Goal: Information Seeking & Learning: Learn about a topic

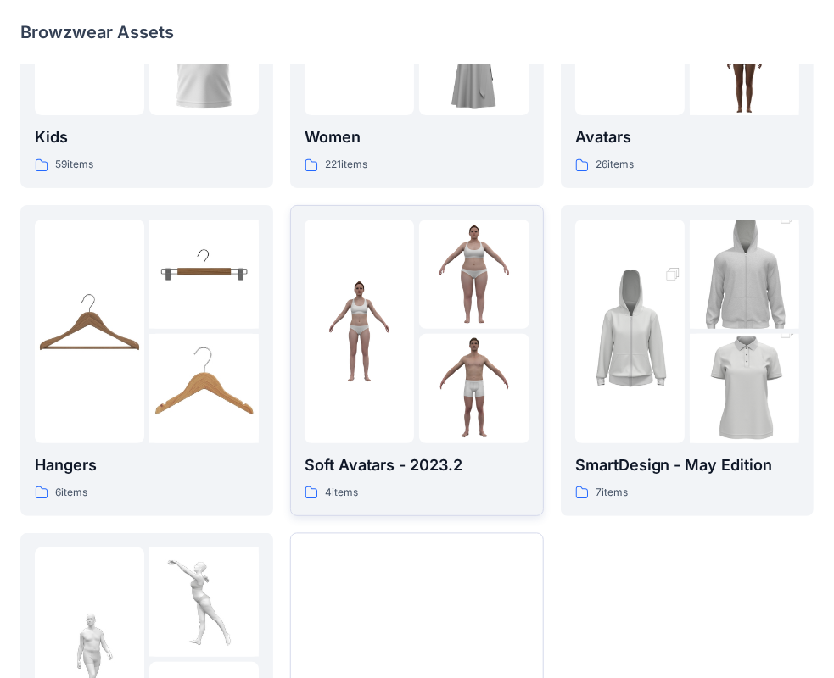
scroll to position [421, 0]
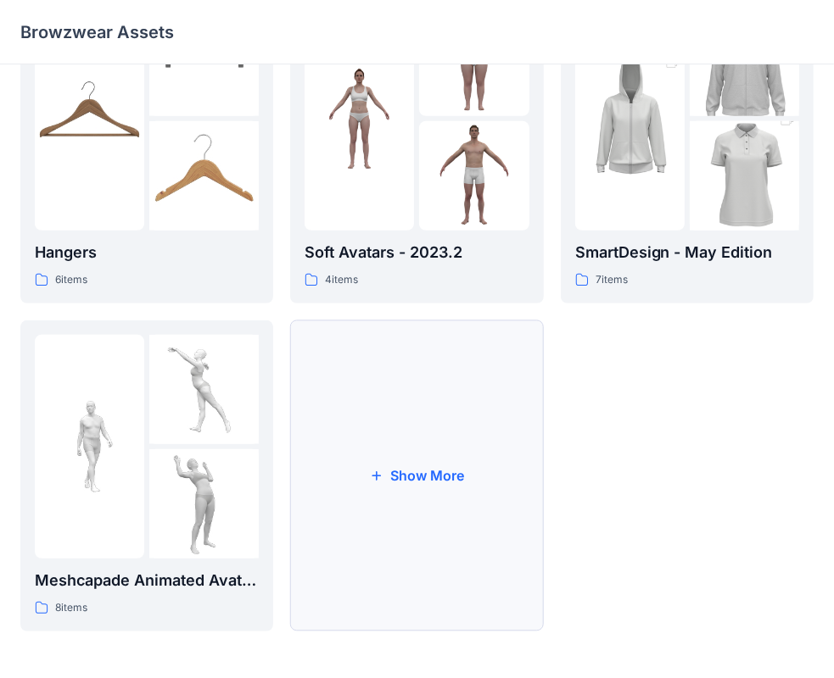
click at [397, 375] on button "Show More" at bounding box center [416, 476] width 253 height 311
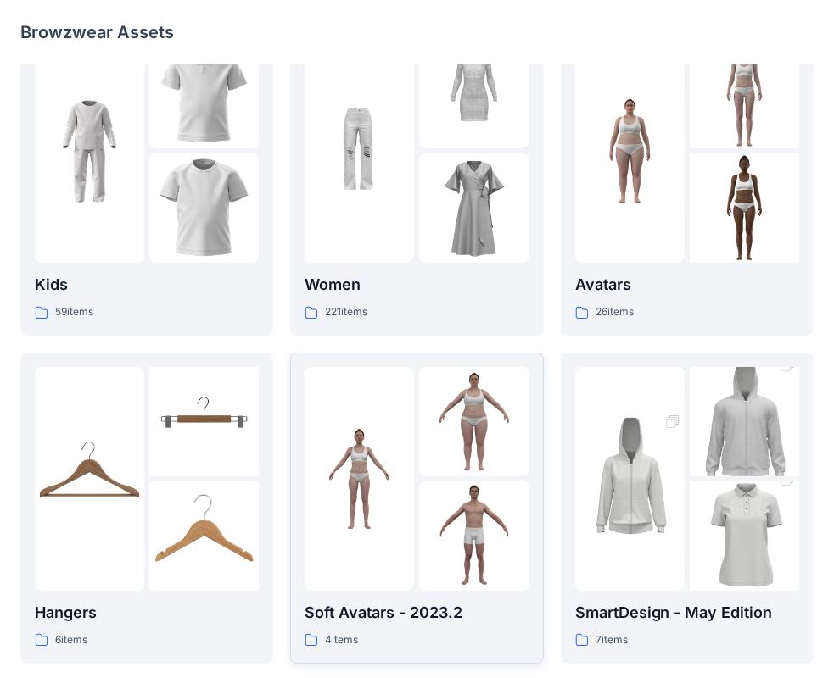
scroll to position [0, 0]
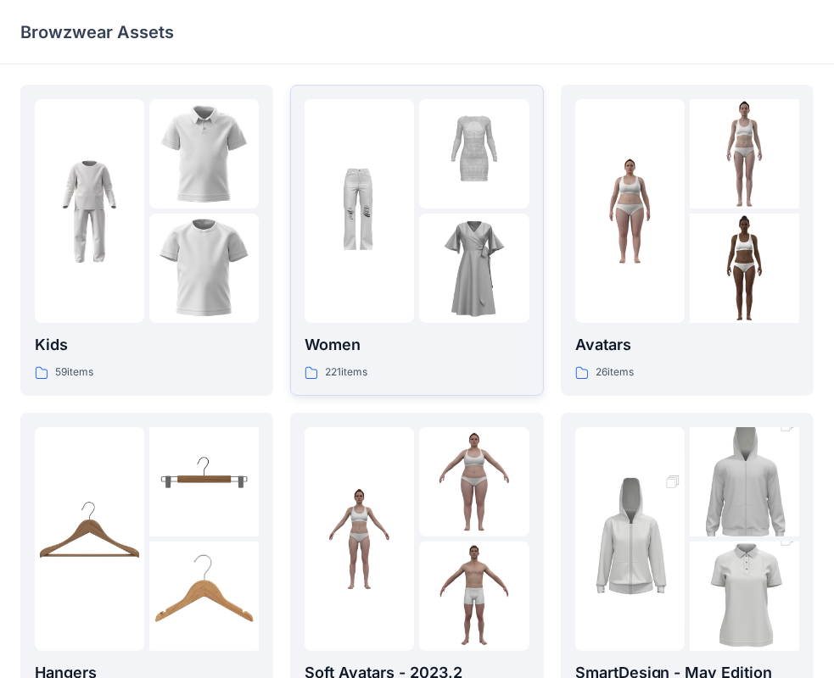
click at [363, 334] on p "Women" at bounding box center [416, 345] width 224 height 24
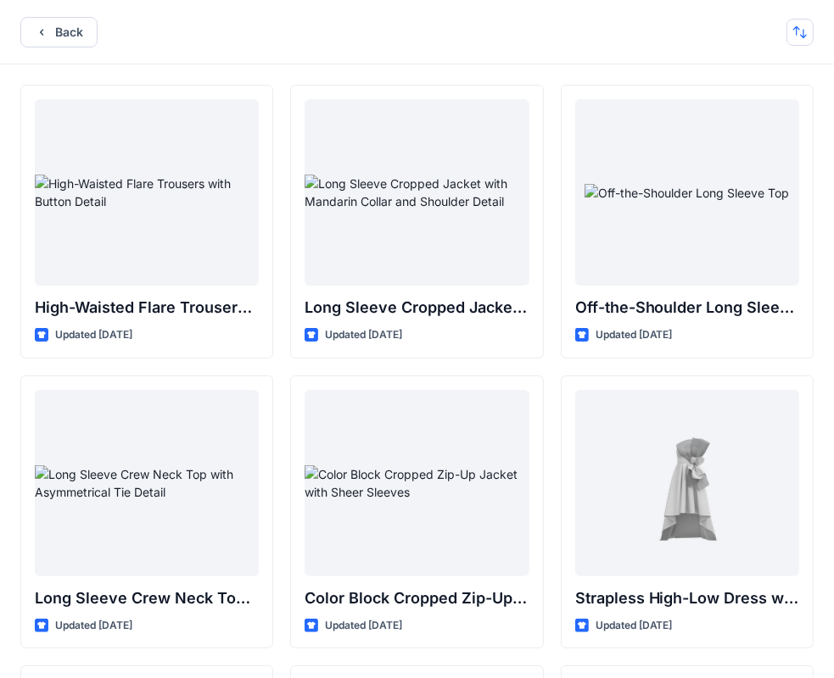
click at [804, 27] on button "button" at bounding box center [799, 32] width 27 height 27
click at [797, 34] on button "button" at bounding box center [799, 32] width 27 height 27
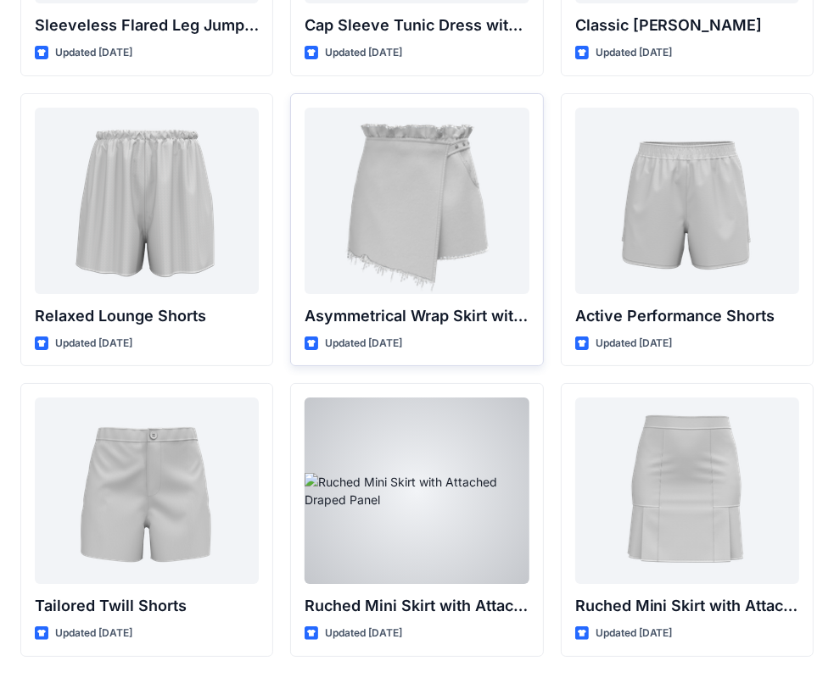
scroll to position [4117, 0]
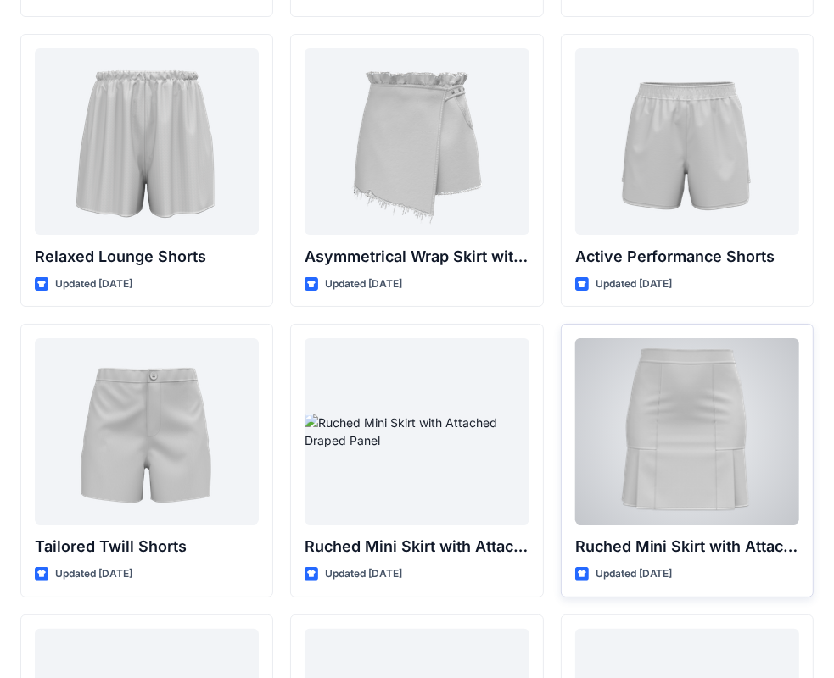
click at [678, 438] on div at bounding box center [687, 431] width 224 height 187
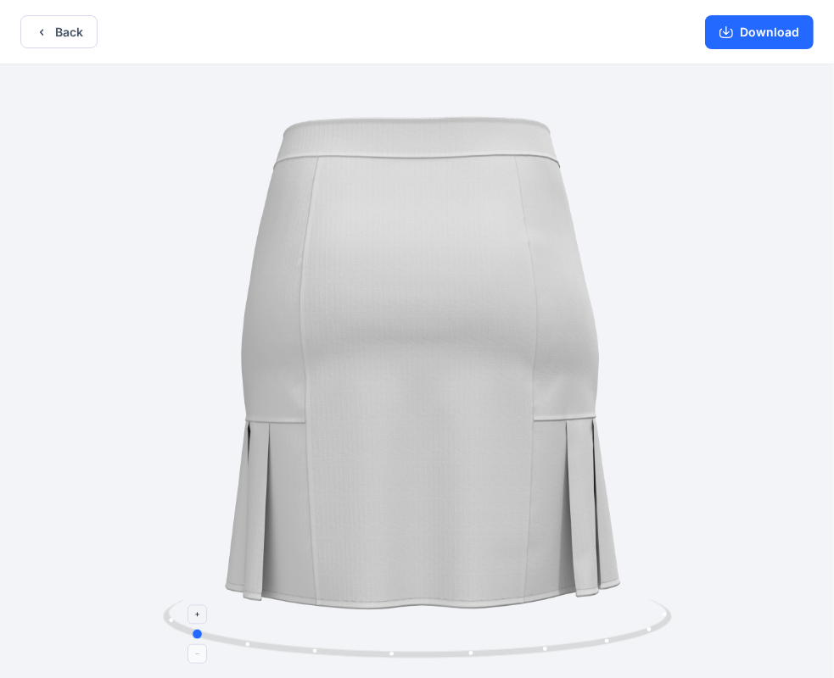
drag, startPoint x: 443, startPoint y: 655, endPoint x: 567, endPoint y: 644, distance: 125.1
click at [567, 644] on icon at bounding box center [419, 631] width 513 height 64
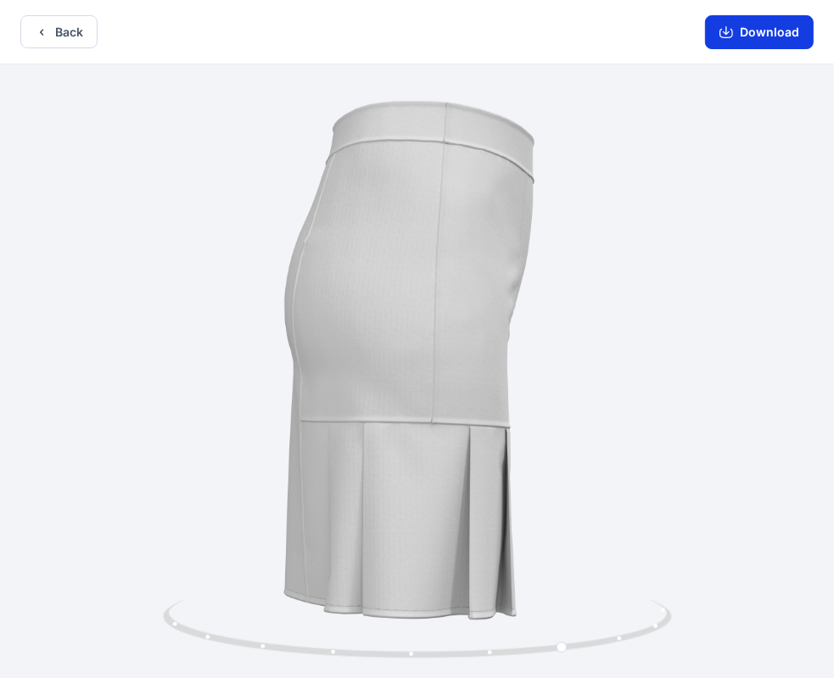
click at [776, 29] on button "Download" at bounding box center [759, 32] width 109 height 34
click at [47, 34] on icon "button" at bounding box center [42, 32] width 14 height 14
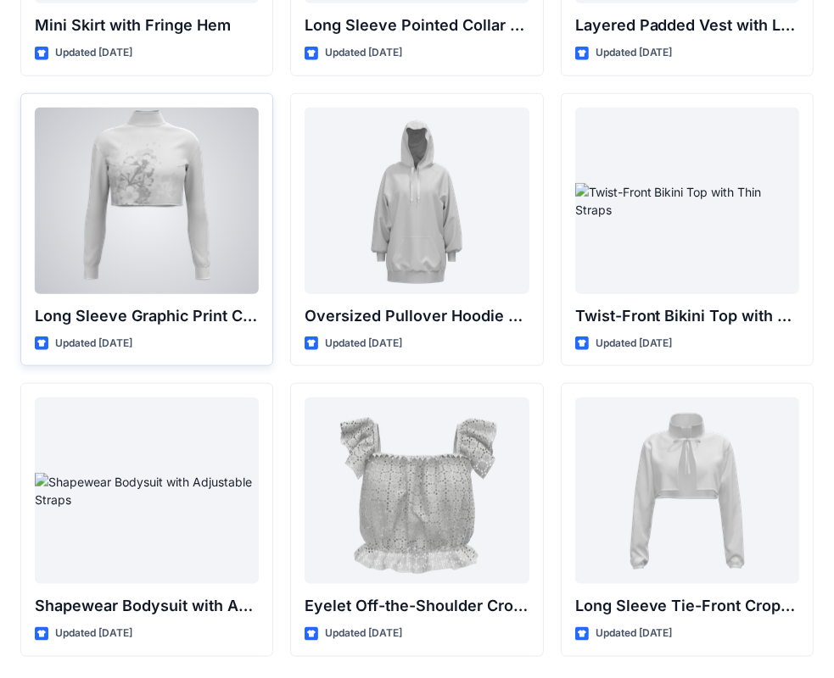
scroll to position [5280, 0]
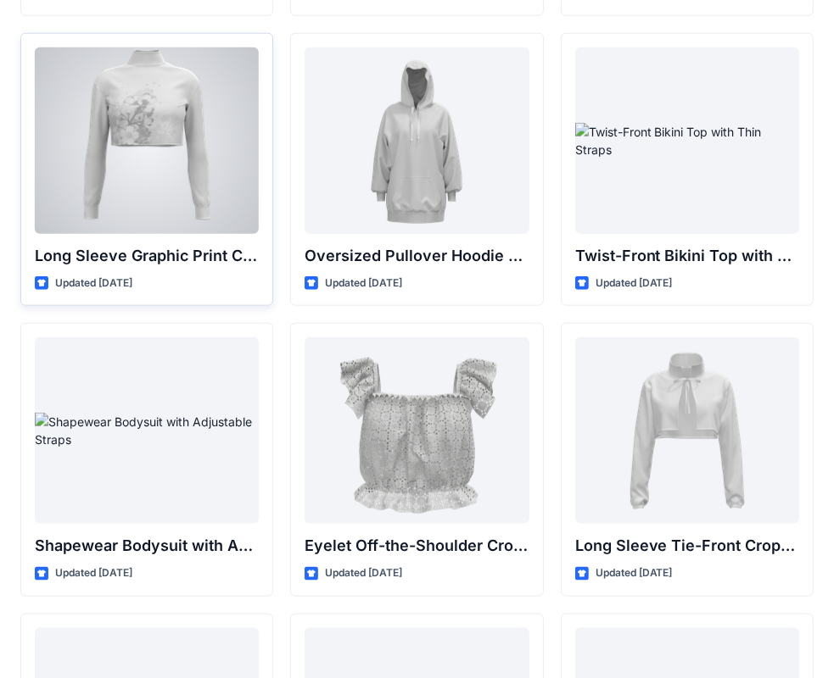
click at [109, 212] on div at bounding box center [147, 140] width 224 height 187
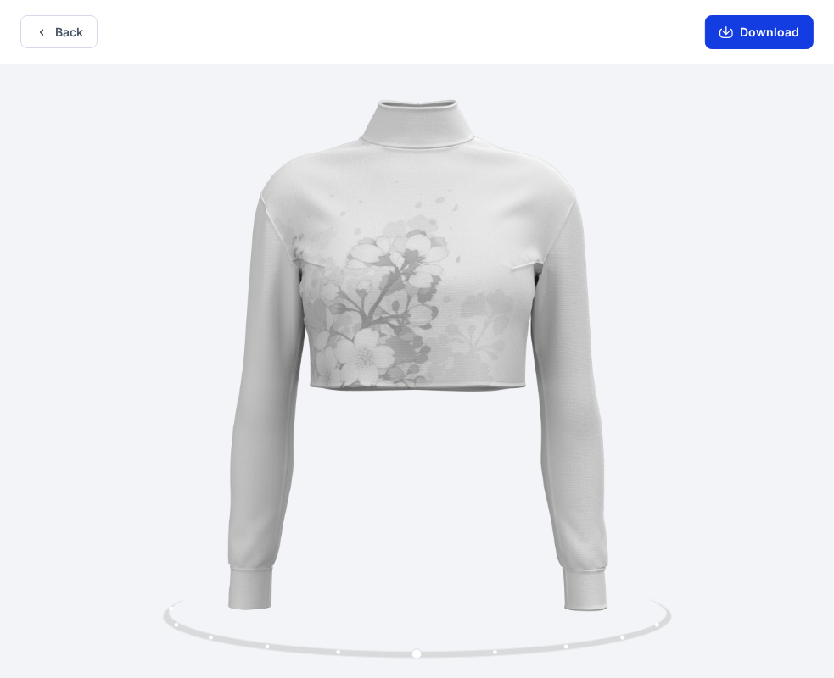
click at [743, 23] on button "Download" at bounding box center [759, 32] width 109 height 34
click at [37, 27] on icon "button" at bounding box center [42, 32] width 14 height 14
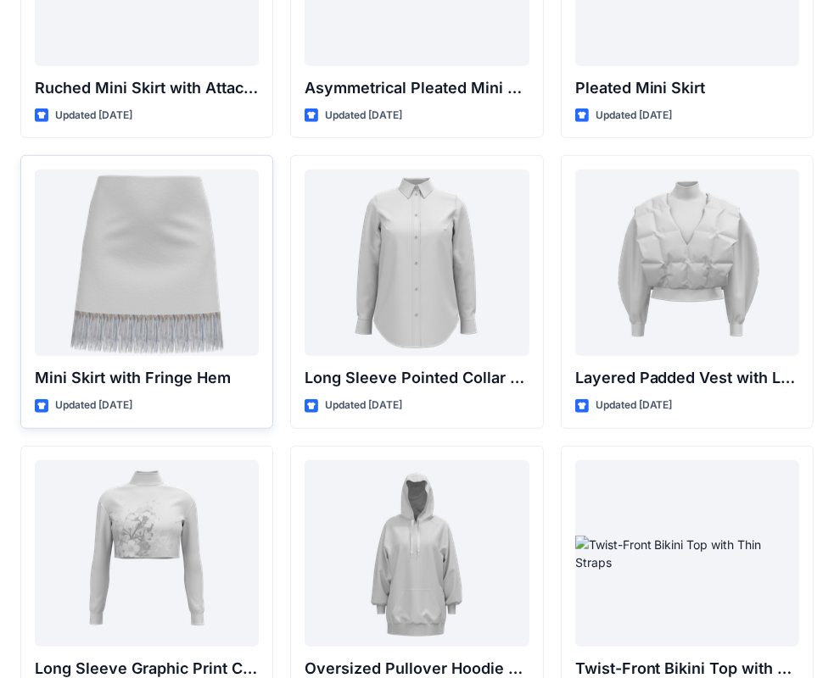
scroll to position [4771, 0]
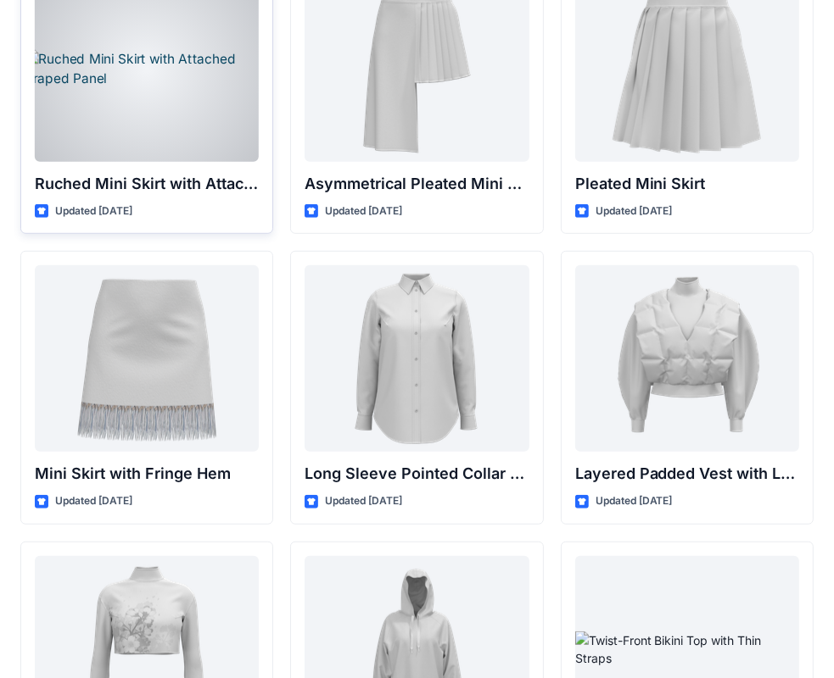
click at [142, 159] on div at bounding box center [147, 68] width 224 height 187
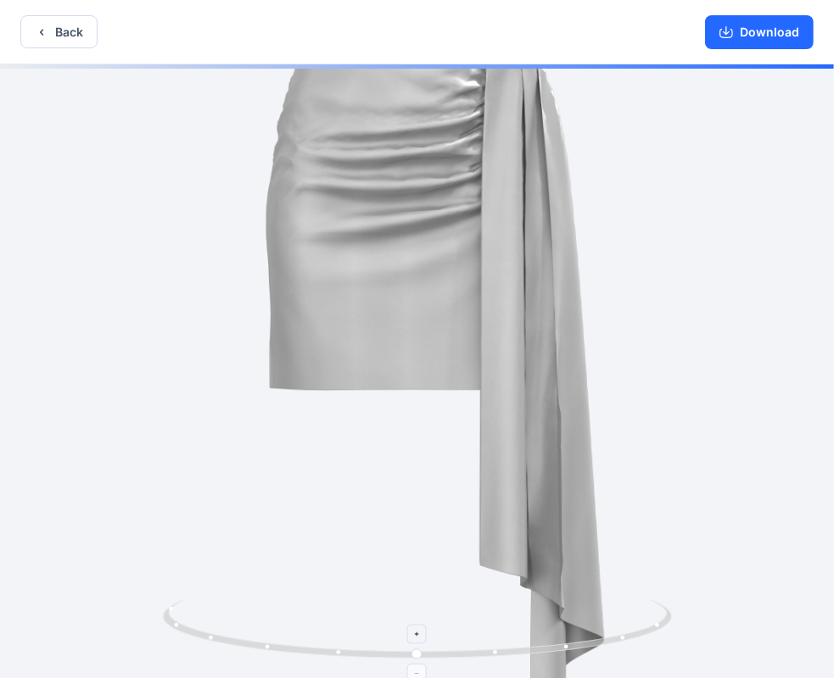
drag, startPoint x: 500, startPoint y: 627, endPoint x: 514, endPoint y: 624, distance: 13.8
click at [514, 624] on icon at bounding box center [419, 631] width 513 height 64
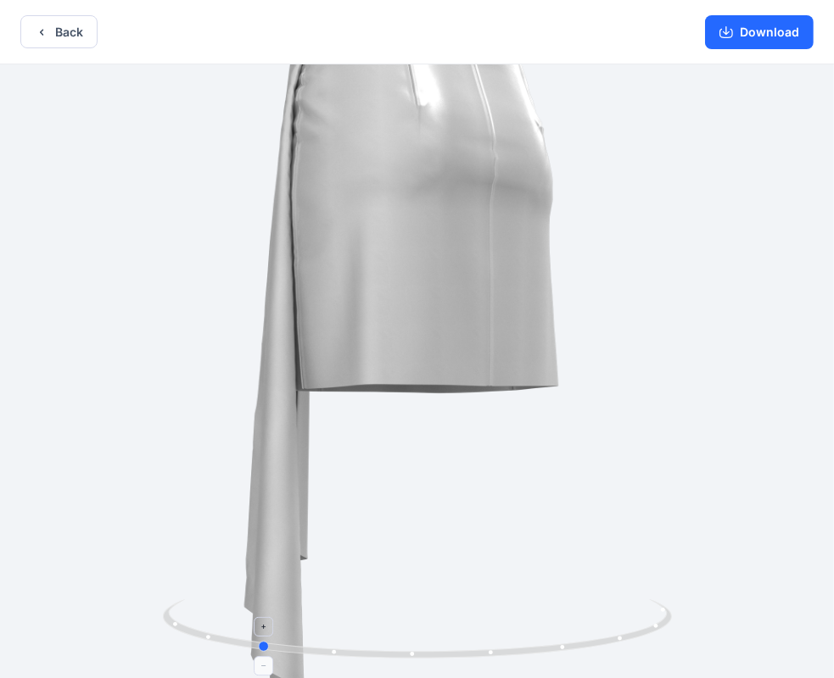
drag, startPoint x: 421, startPoint y: 655, endPoint x: 263, endPoint y: 654, distance: 158.6
click at [263, 654] on icon at bounding box center [419, 631] width 513 height 64
click at [78, 37] on button "Back" at bounding box center [58, 31] width 77 height 33
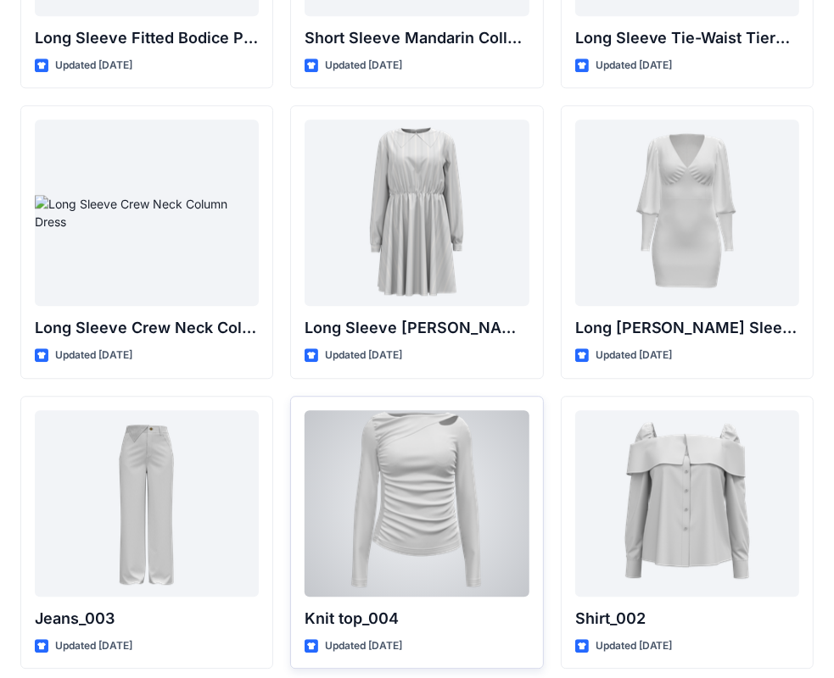
scroll to position [7035, 0]
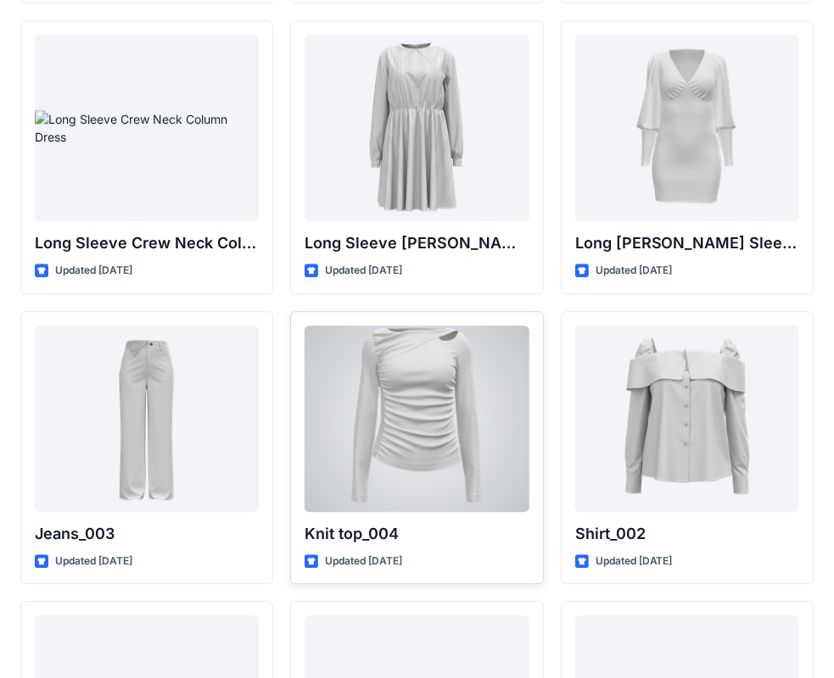
click at [392, 455] on div at bounding box center [416, 419] width 224 height 187
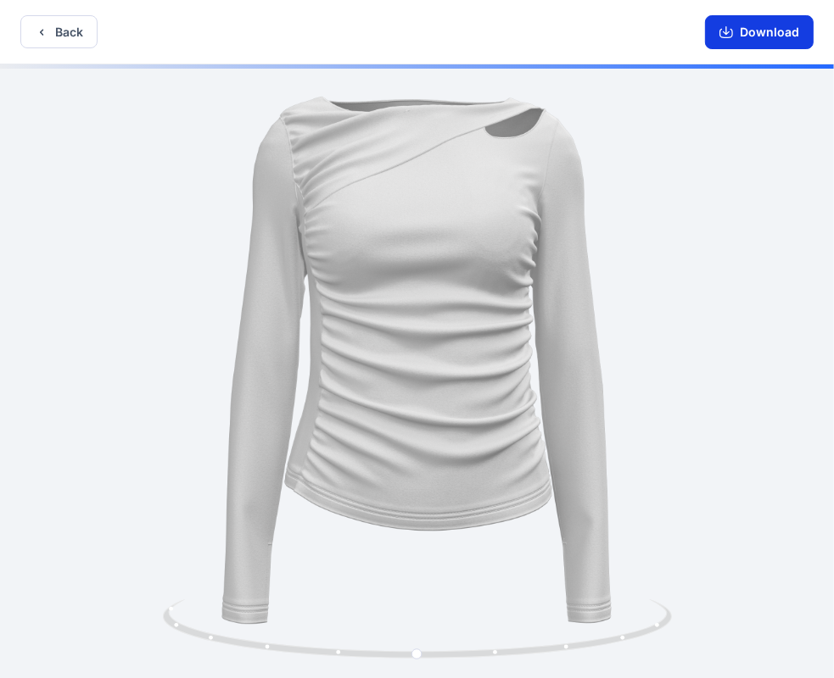
click at [743, 37] on button "Download" at bounding box center [759, 32] width 109 height 34
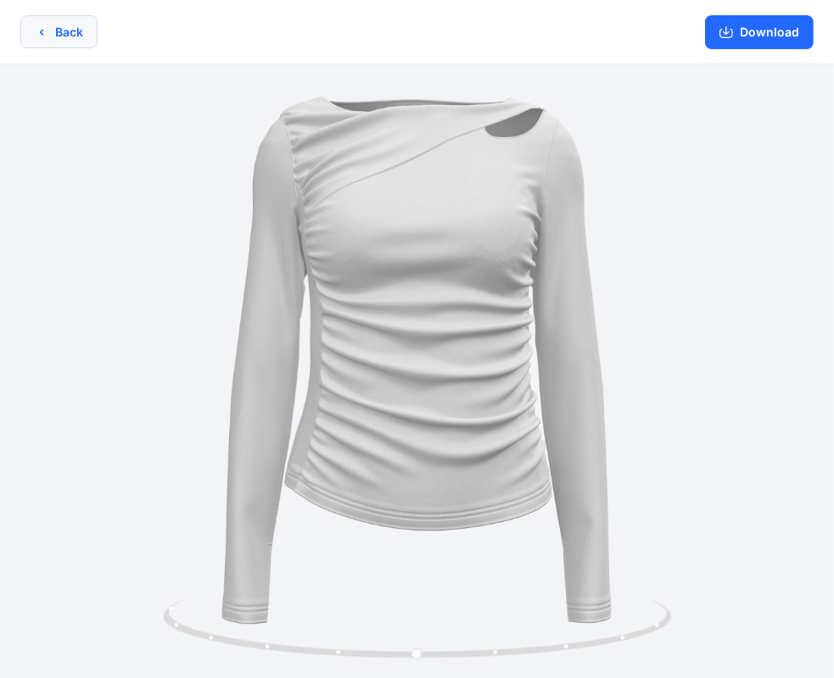
click at [59, 42] on button "Back" at bounding box center [58, 31] width 77 height 33
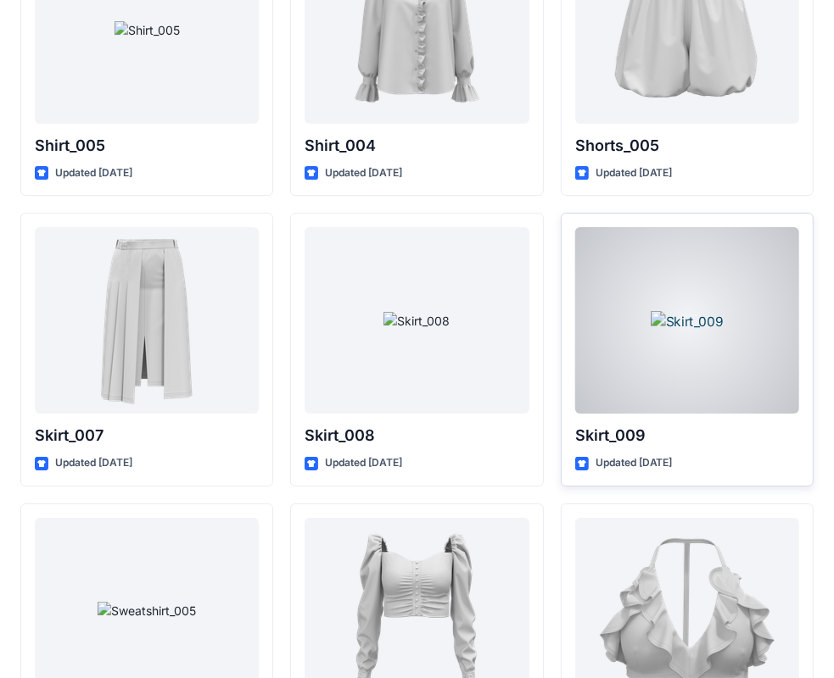
scroll to position [8027, 0]
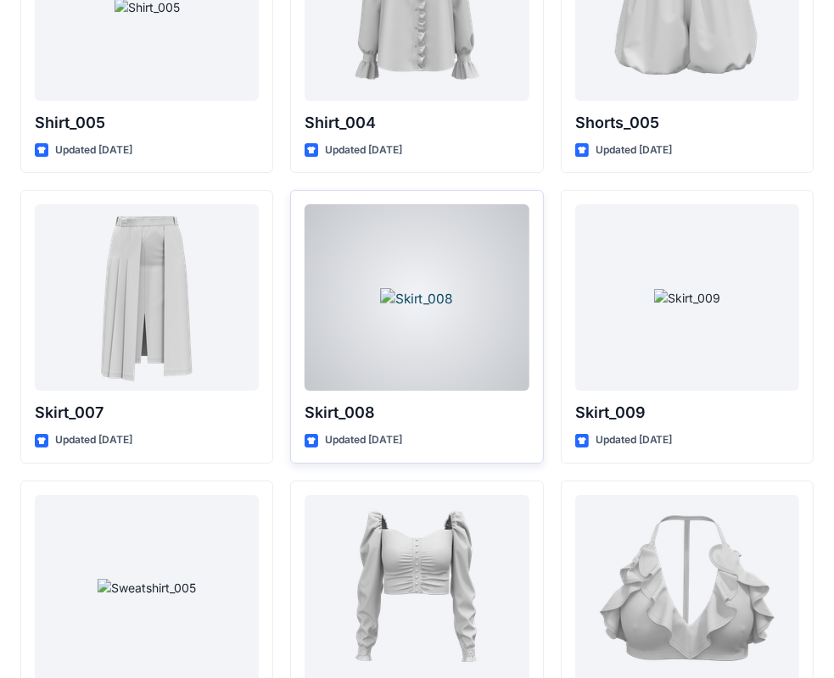
click at [400, 354] on div at bounding box center [416, 297] width 224 height 187
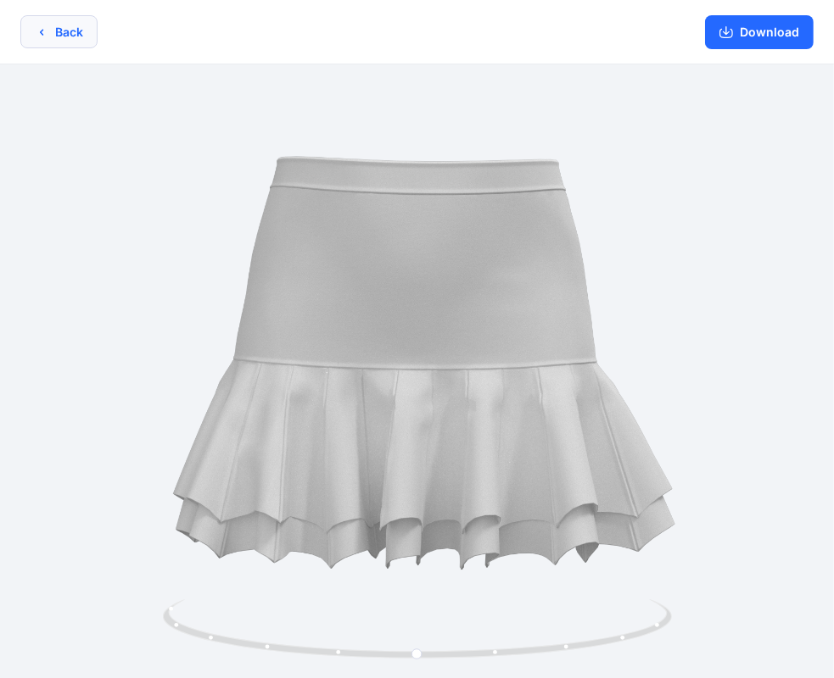
click at [70, 28] on button "Back" at bounding box center [58, 31] width 77 height 33
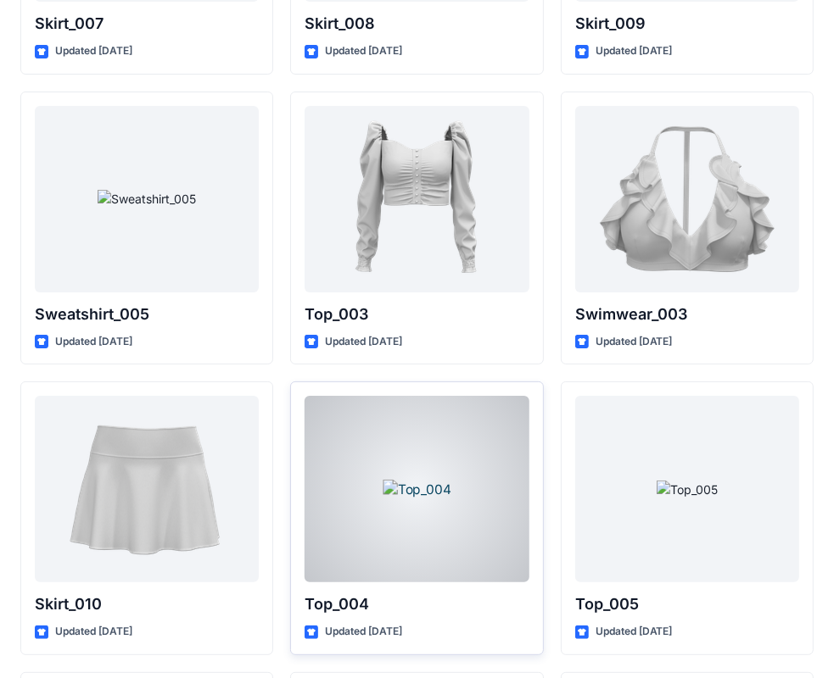
scroll to position [8451, 0]
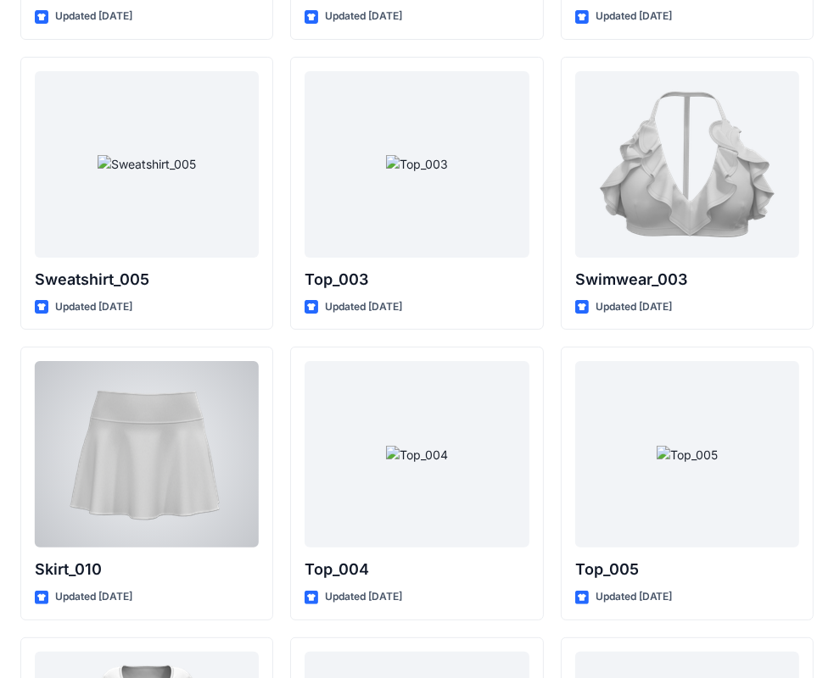
click at [122, 521] on div at bounding box center [147, 454] width 224 height 187
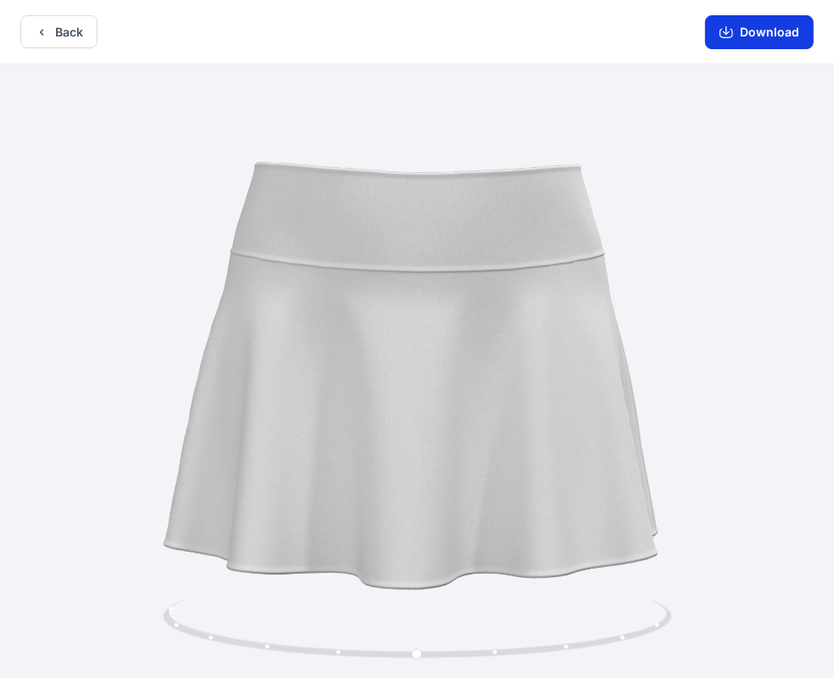
click at [761, 33] on button "Download" at bounding box center [759, 32] width 109 height 34
click at [47, 27] on icon "button" at bounding box center [42, 32] width 14 height 14
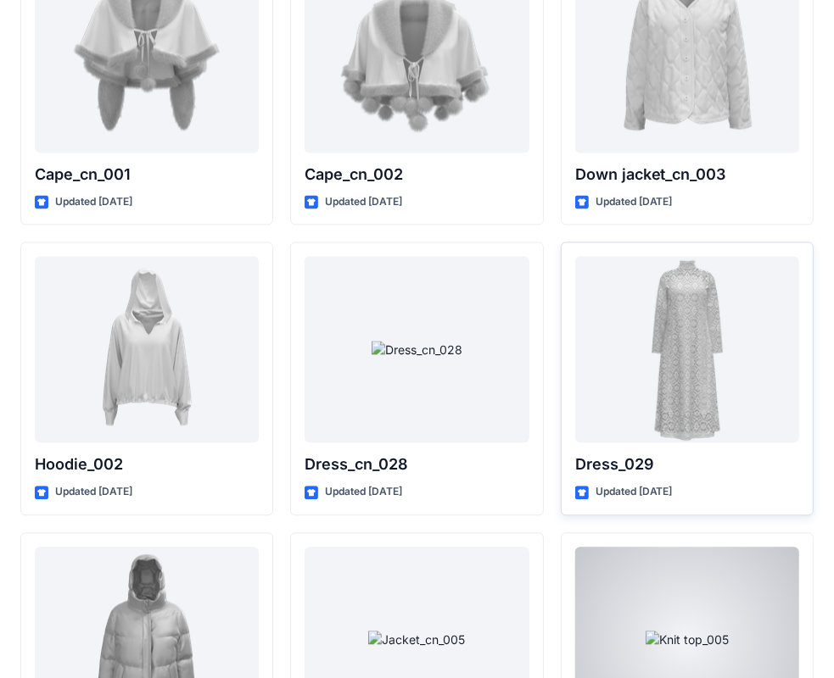
scroll to position [10775, 0]
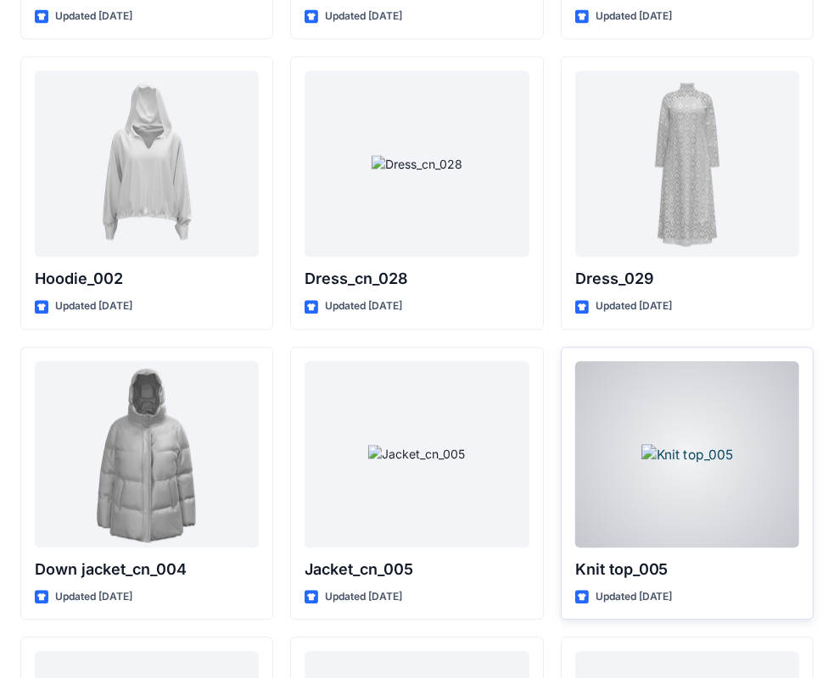
click at [729, 492] on div at bounding box center [687, 454] width 224 height 187
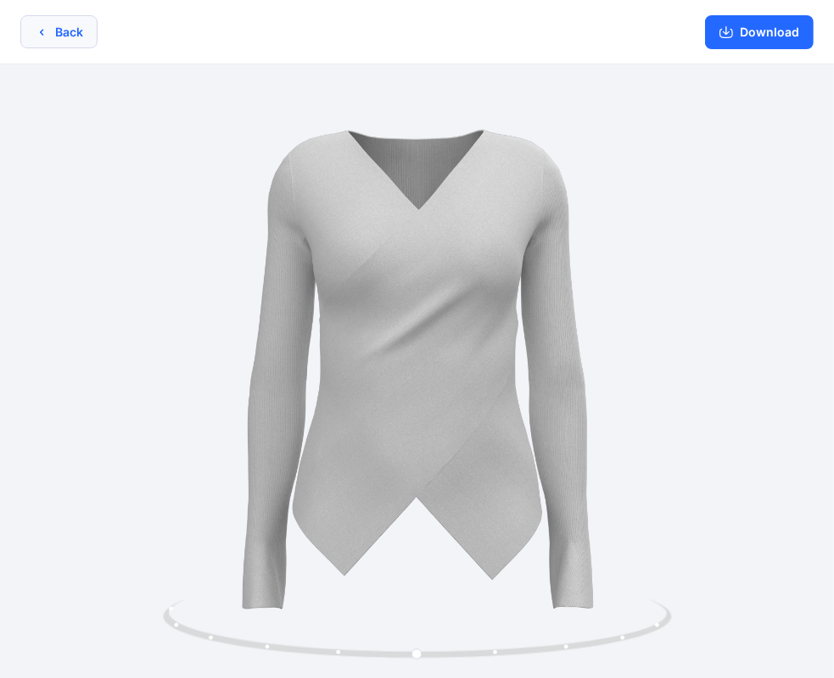
click at [75, 26] on button "Back" at bounding box center [58, 31] width 77 height 33
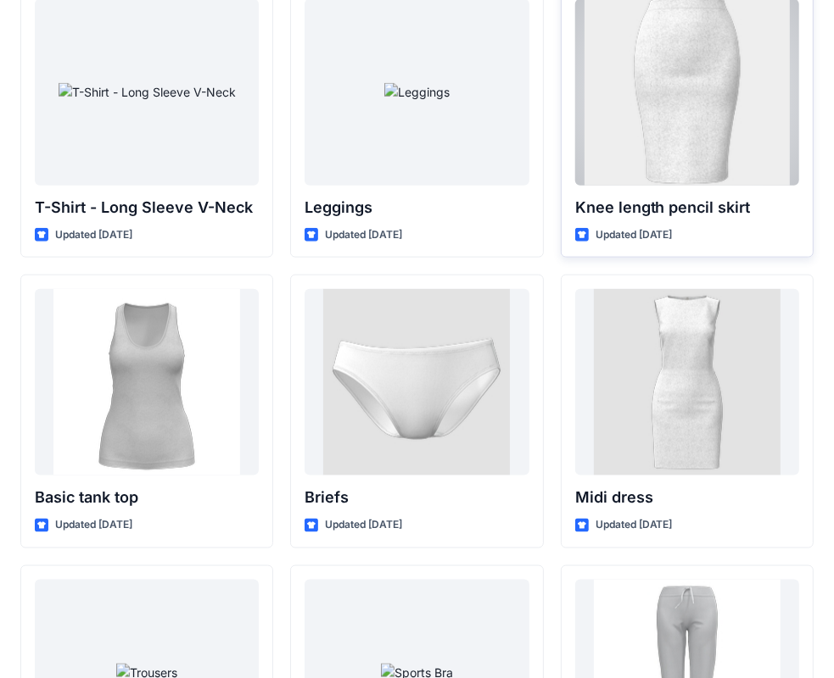
scroll to position [13582, 0]
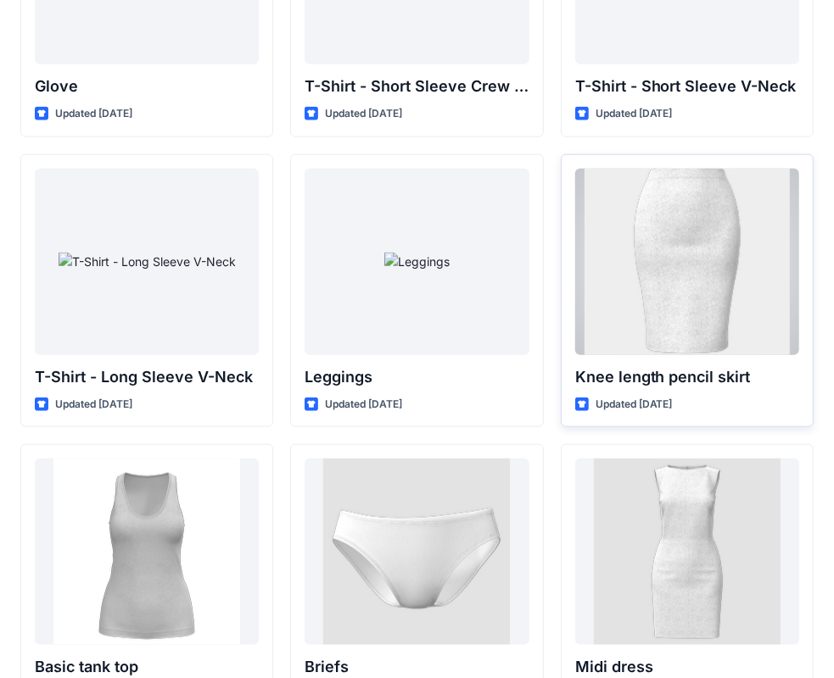
click at [668, 257] on div at bounding box center [687, 262] width 224 height 187
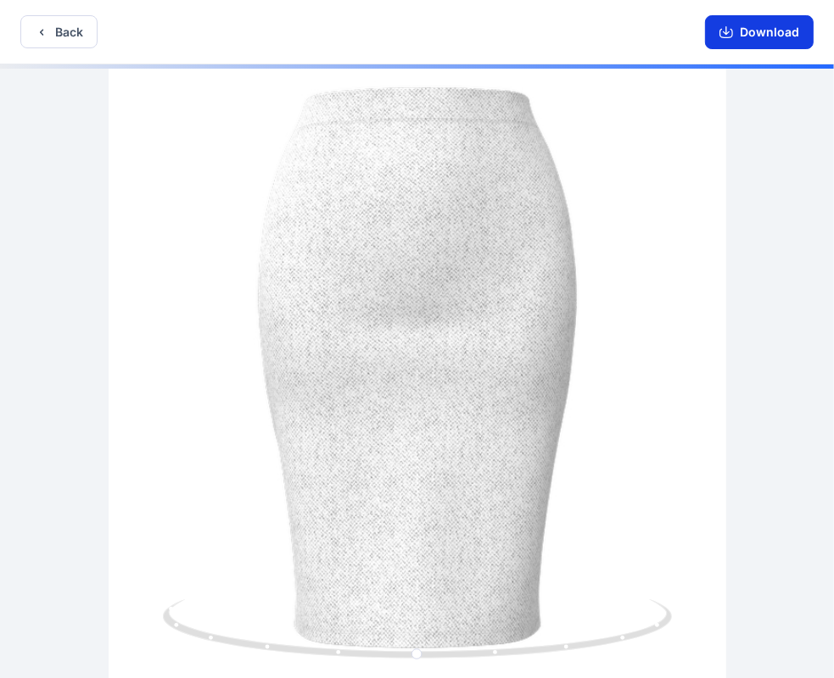
click at [742, 40] on button "Download" at bounding box center [759, 32] width 109 height 34
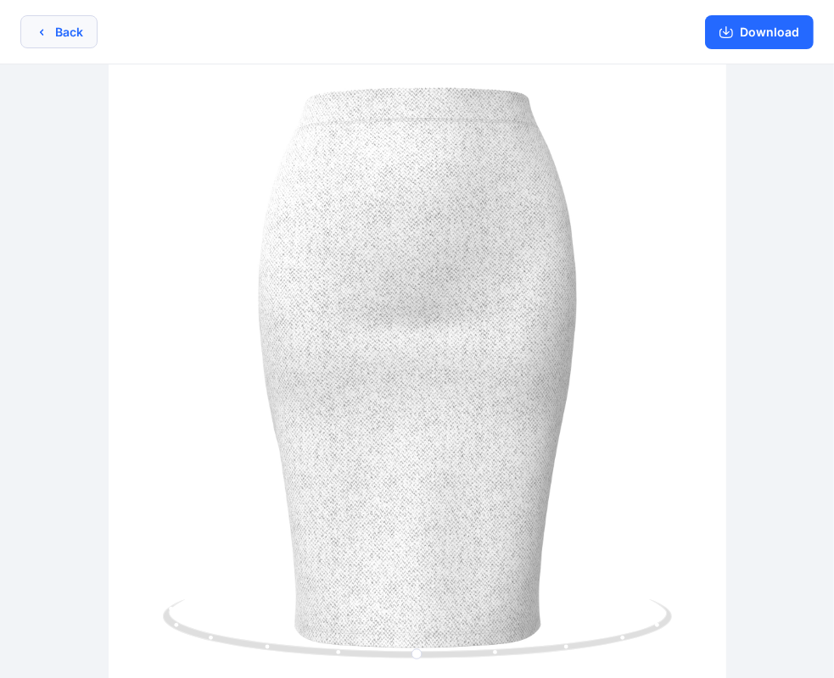
click at [95, 42] on button "Back" at bounding box center [58, 31] width 77 height 33
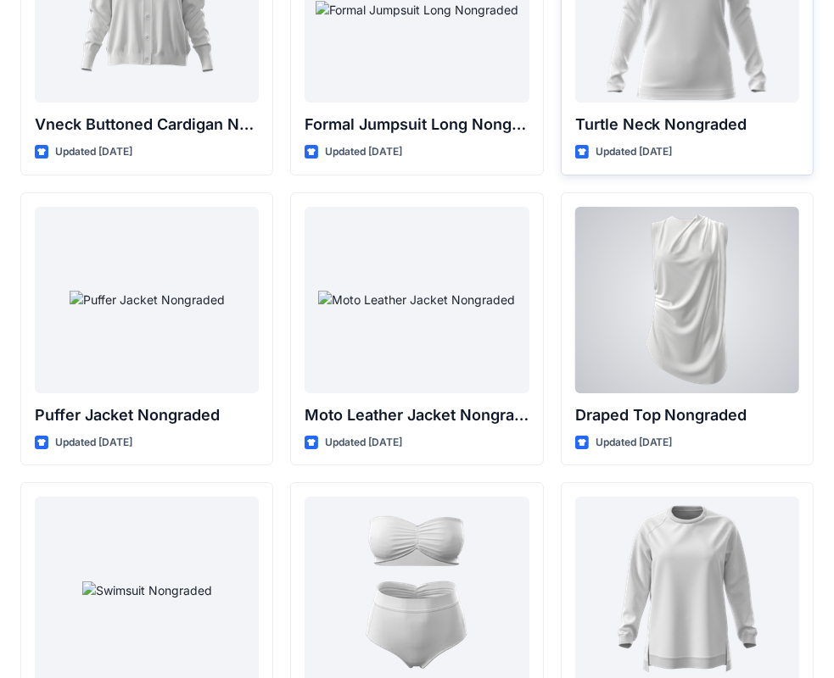
scroll to position [16076, 0]
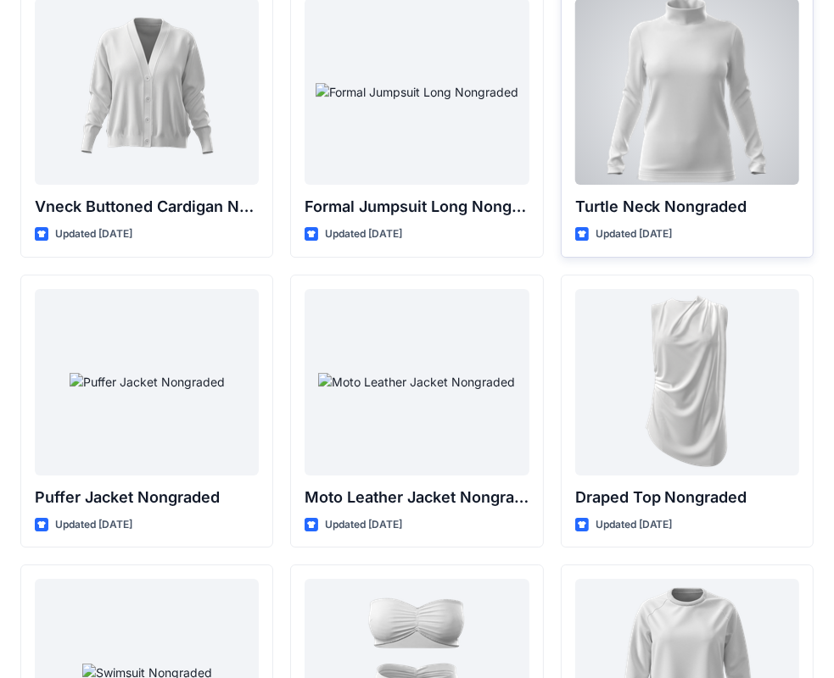
click at [743, 172] on div at bounding box center [687, 91] width 224 height 187
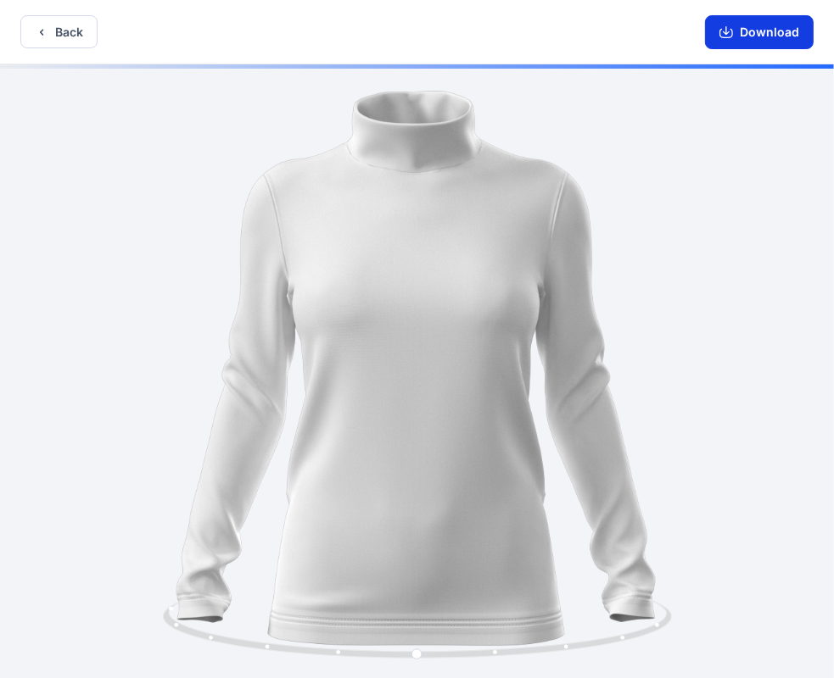
click at [744, 34] on button "Download" at bounding box center [759, 32] width 109 height 34
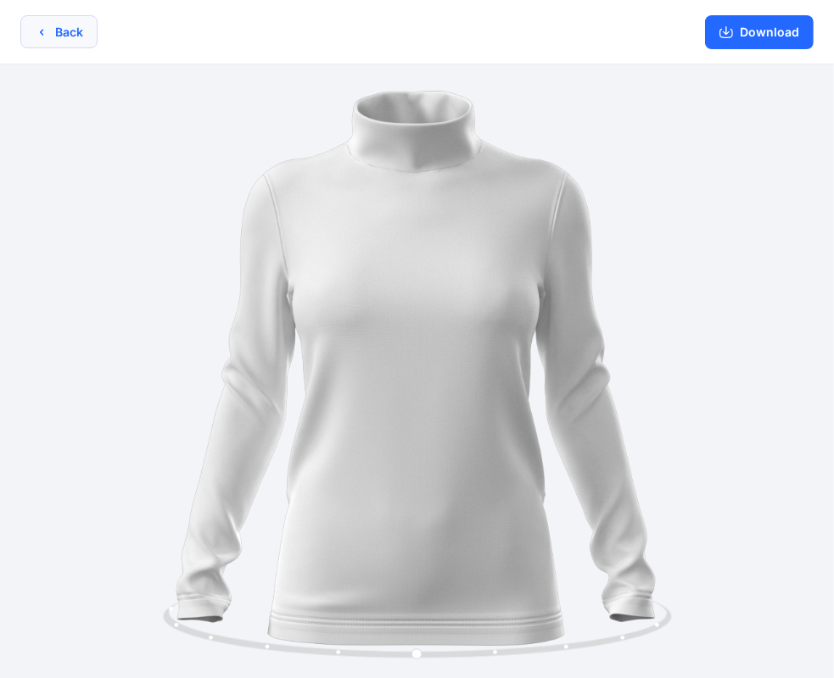
click at [79, 36] on button "Back" at bounding box center [58, 31] width 77 height 33
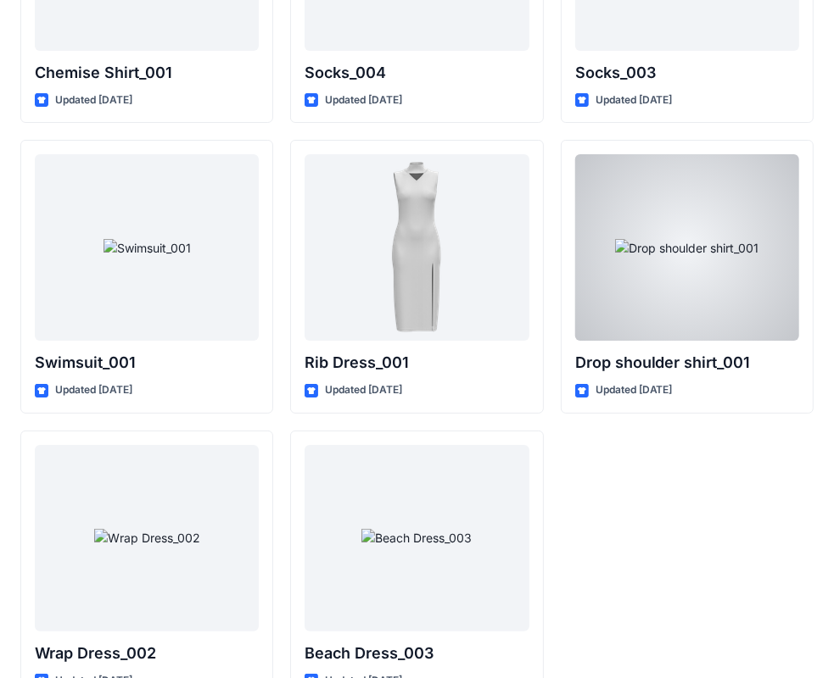
scroll to position [20903, 0]
